Goal: Find specific page/section: Find specific page/section

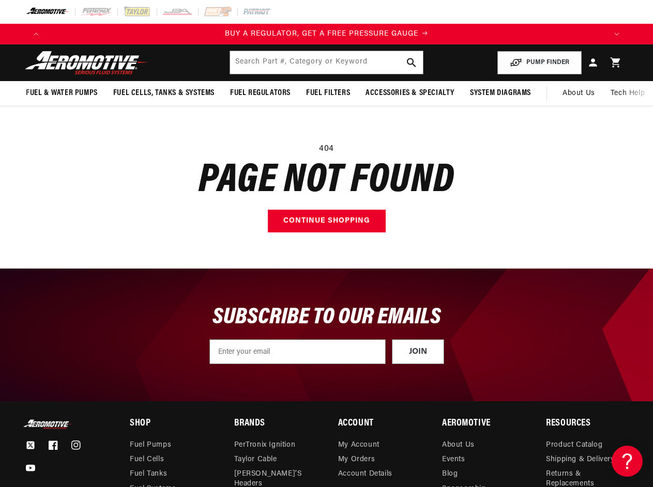
scroll to position [0, 551]
click at [326, 243] on main "404 Page not found Continue shopping" at bounding box center [326, 187] width 653 height 162
click at [36, 34] on icon "Translation missing: en.sections.announcements.previous_announcement" at bounding box center [36, 34] width 5 height 3
click at [617, 34] on icon "Translation missing: en.sections.announcements.next_announcement" at bounding box center [616, 34] width 5 height 3
click at [326, 63] on input "text" at bounding box center [326, 62] width 192 height 23
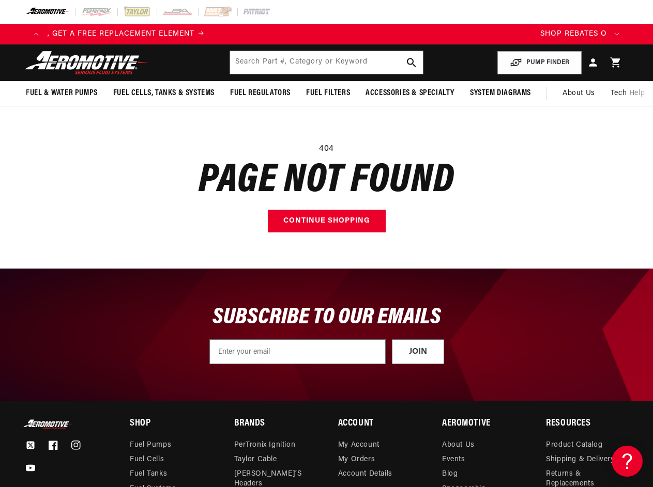
click at [540, 63] on button "PUMP FINDER" at bounding box center [539, 62] width 84 height 23
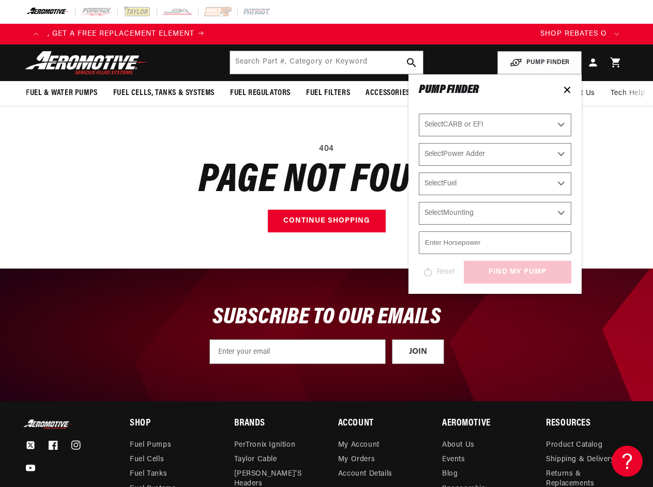
click at [61, 93] on span "Fuel & Water Pumps" at bounding box center [62, 93] width 72 height 11
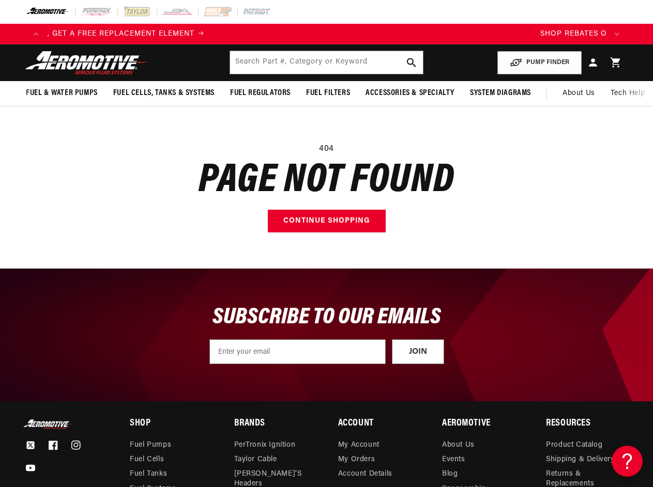
click at [164, 93] on span "Fuel Cells, Tanks & Systems" at bounding box center [163, 93] width 101 height 11
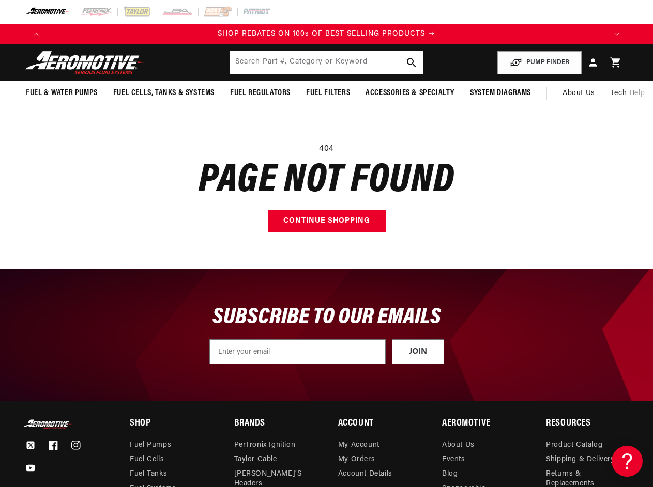
click at [260, 93] on span "Fuel Regulators" at bounding box center [260, 93] width 60 height 11
click at [328, 93] on span "Fuel Filters" at bounding box center [328, 93] width 44 height 11
click at [409, 93] on span "Accessories & Specialty" at bounding box center [409, 93] width 89 height 11
